Goal: Information Seeking & Learning: Learn about a topic

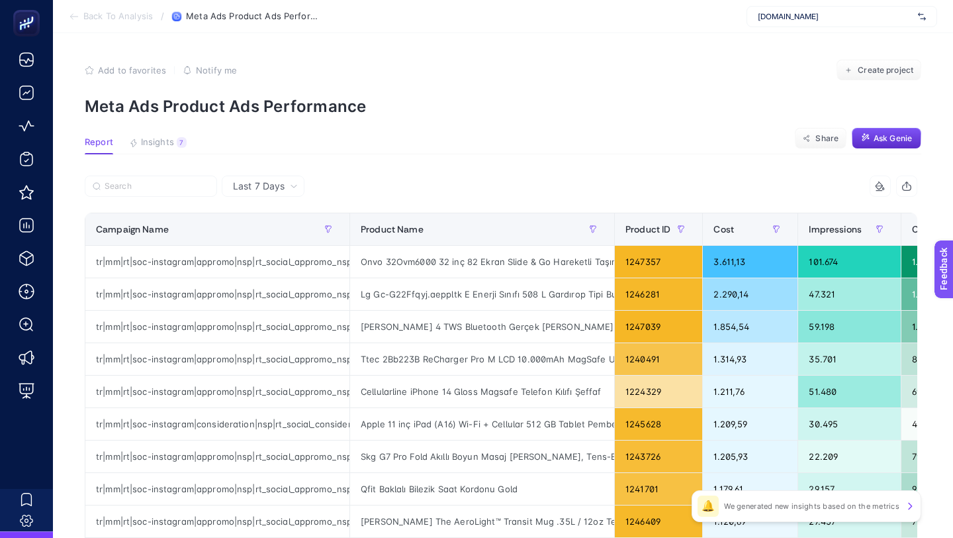
scroll to position [1, 0]
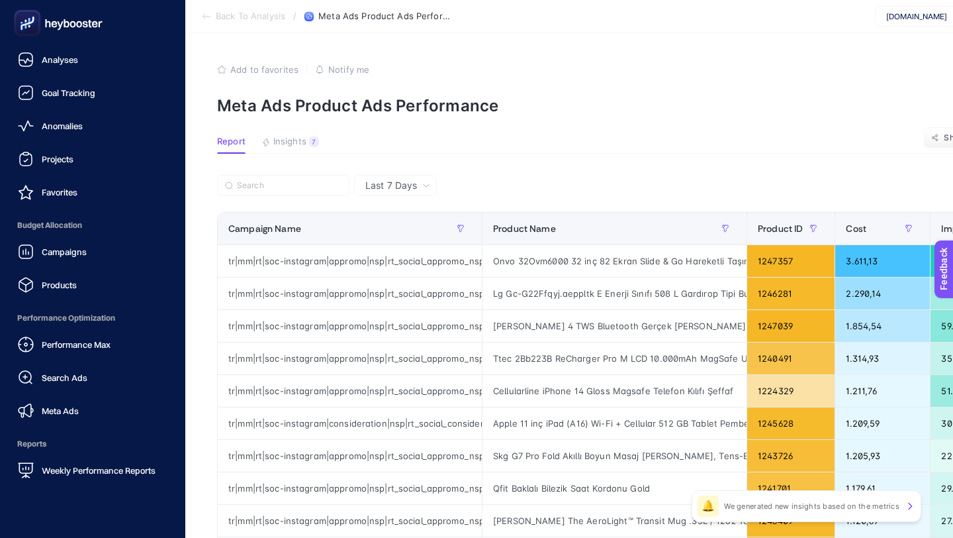
click at [23, 17] on rect at bounding box center [28, 24] width 22 height 22
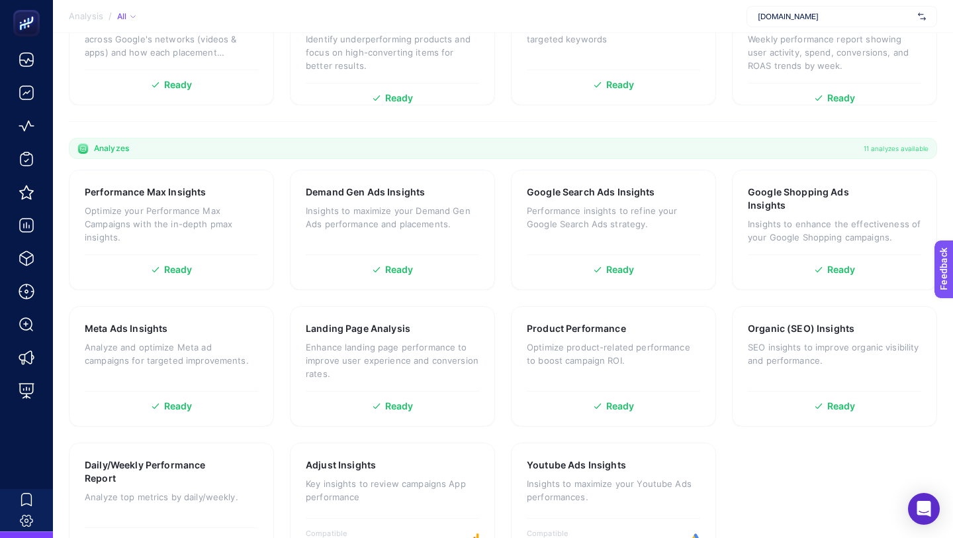
scroll to position [344, 0]
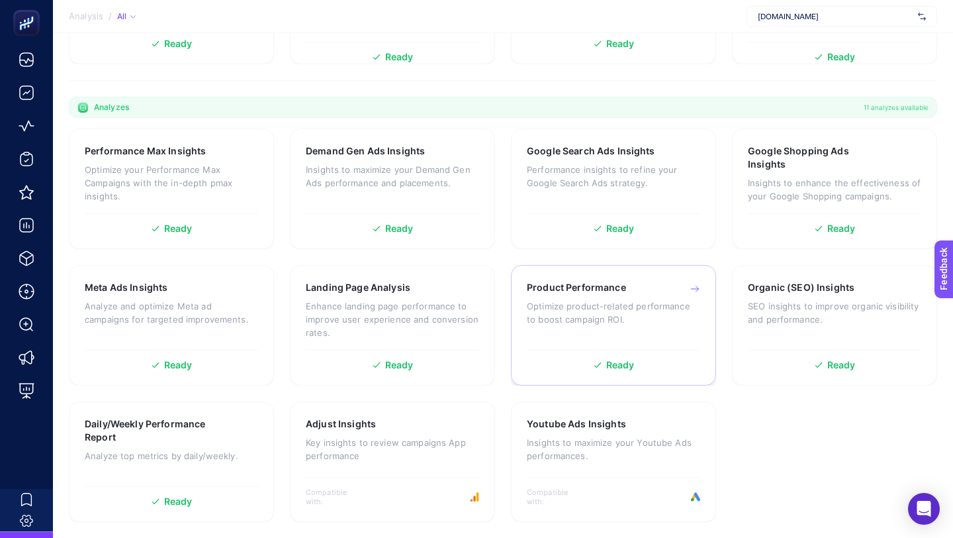
click at [480, 305] on p "Optimize product-related performance to boost campaign ROI." at bounding box center [613, 312] width 173 height 26
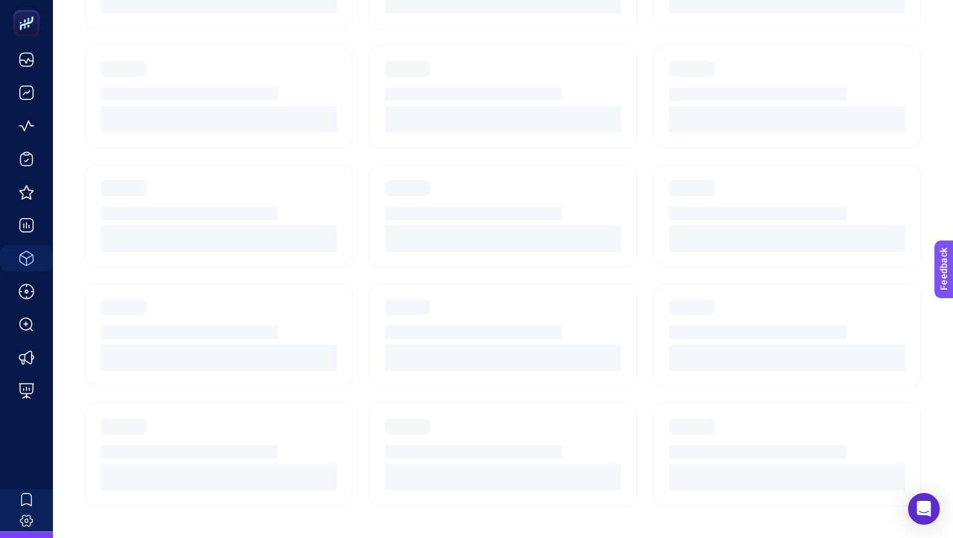
scroll to position [112, 0]
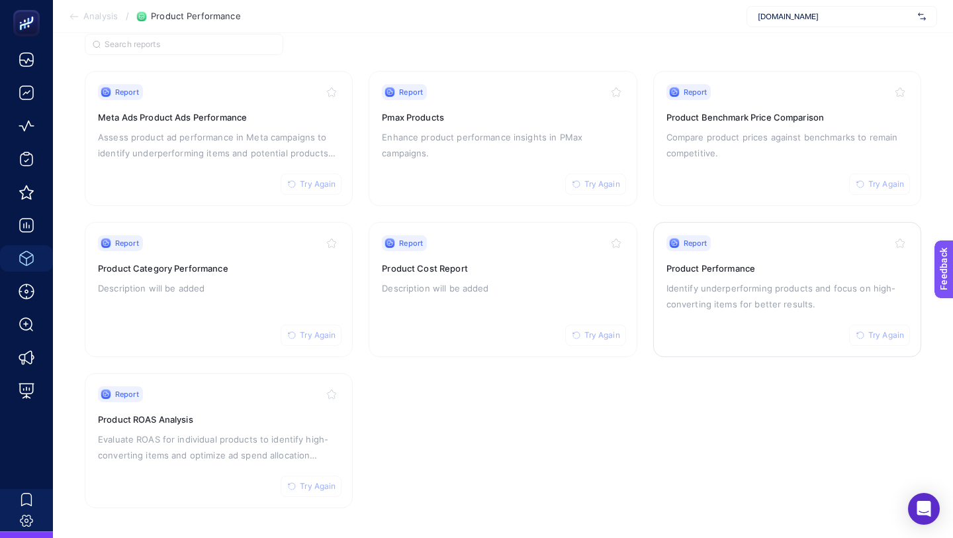
click at [480, 281] on p "Identify underperforming products and focus on high-converting items for better…" at bounding box center [788, 296] width 242 height 32
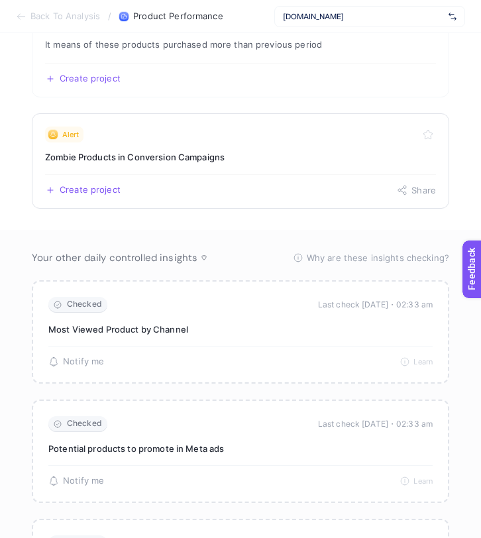
scroll to position [260, 0]
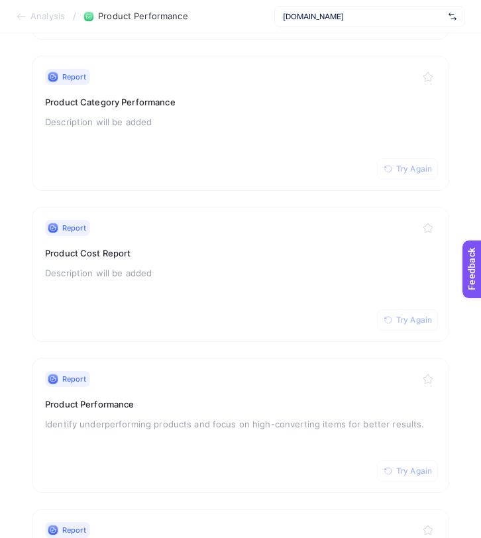
scroll to position [716, 0]
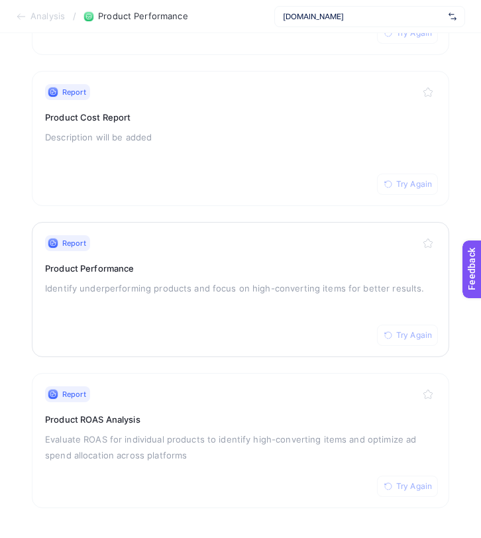
click at [307, 288] on p "Identify underperforming products and focus on high-converting items for better…" at bounding box center [240, 288] width 391 height 16
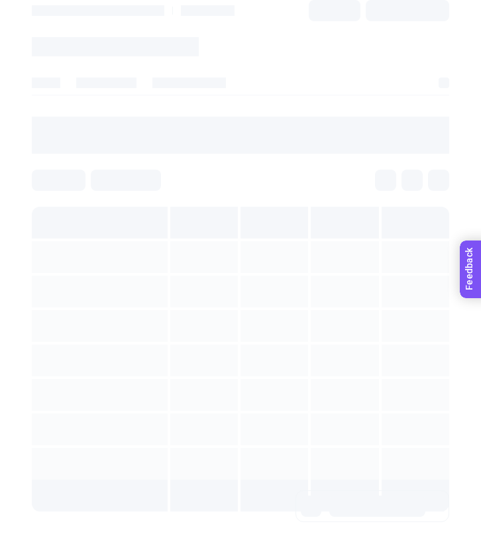
scroll to position [716, 0]
